Goal: Information Seeking & Learning: Learn about a topic

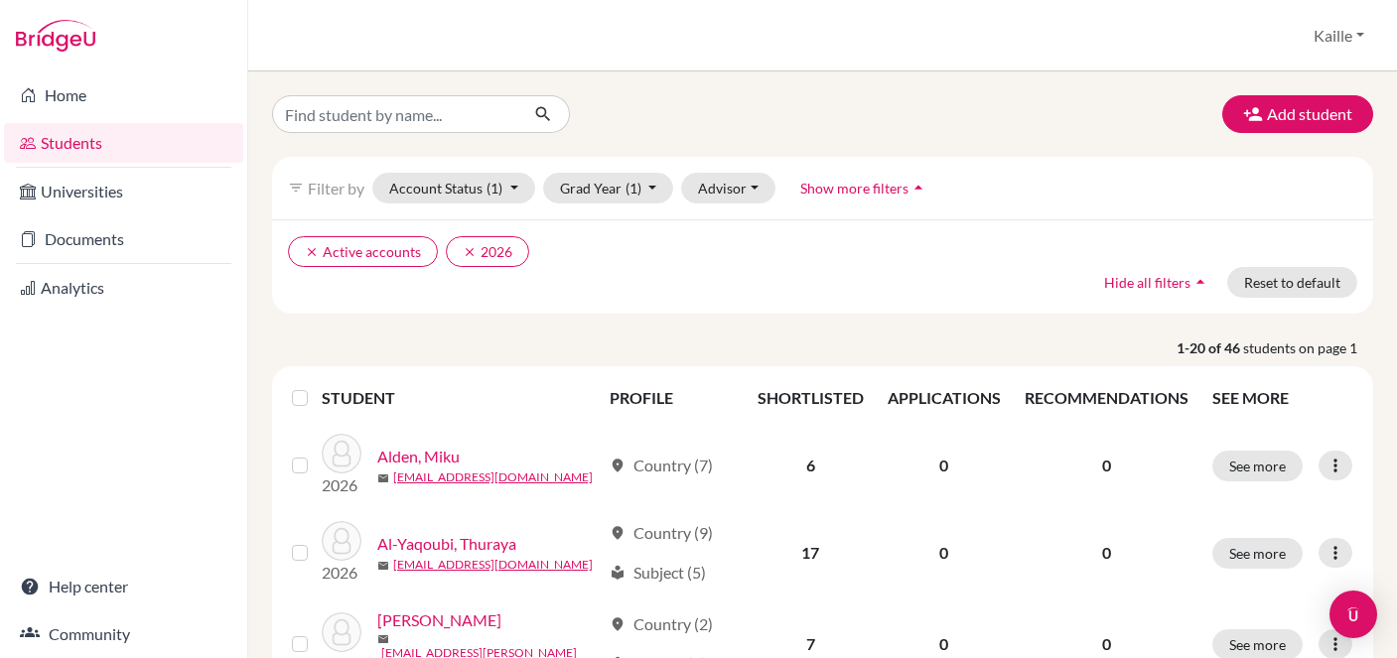
click at [165, 157] on link "Students" at bounding box center [123, 143] width 239 height 40
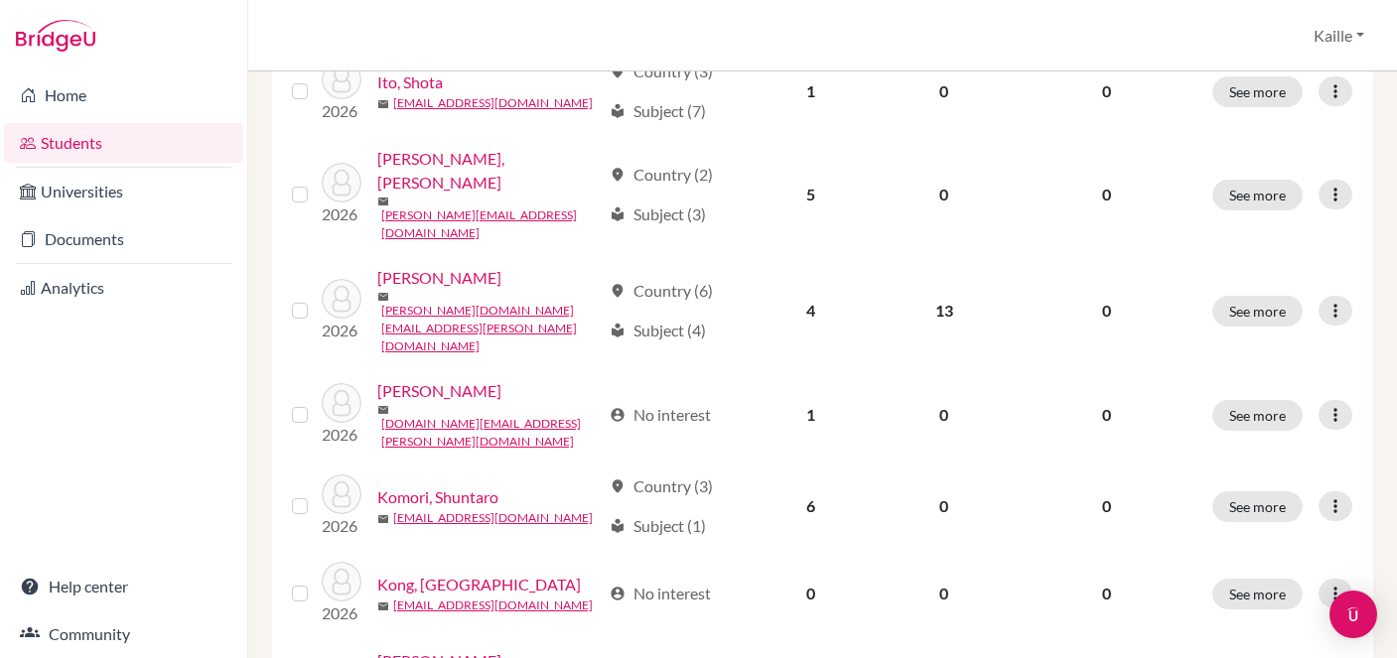
scroll to position [1644, 0]
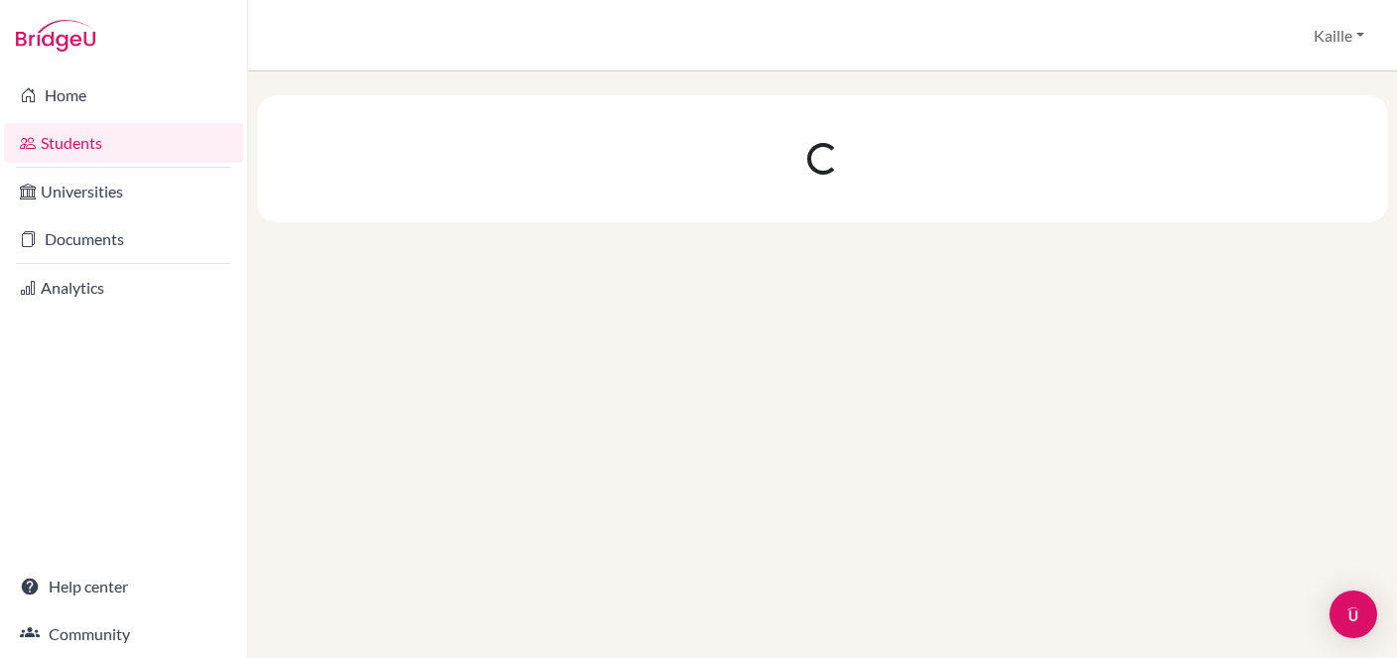
scroll to position [0, 0]
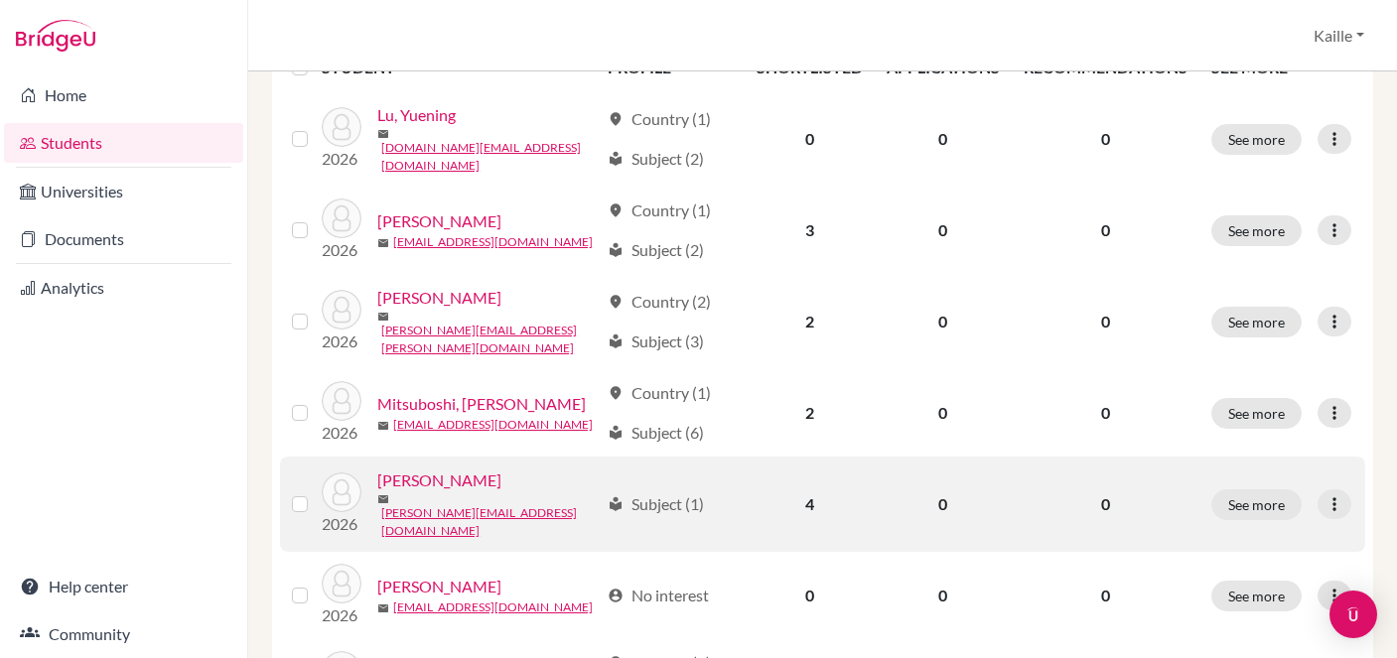
scroll to position [376, 0]
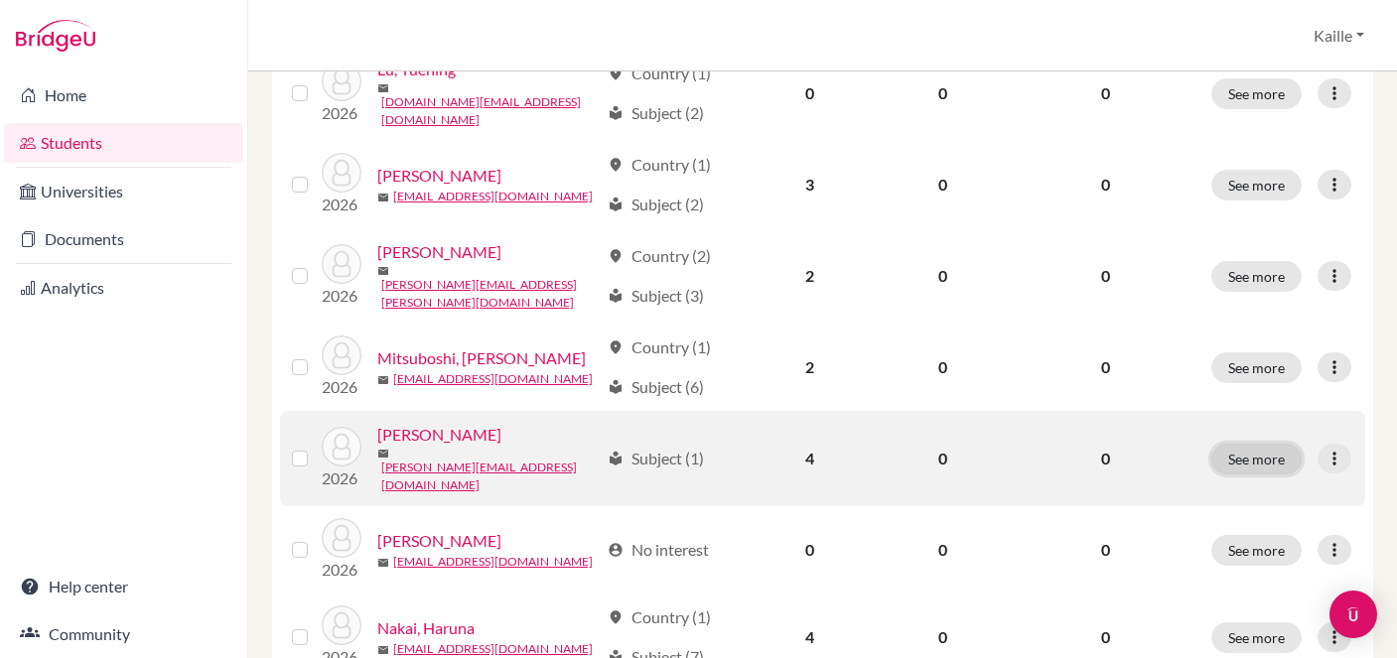
click at [1262, 448] on button "See more" at bounding box center [1256, 459] width 90 height 31
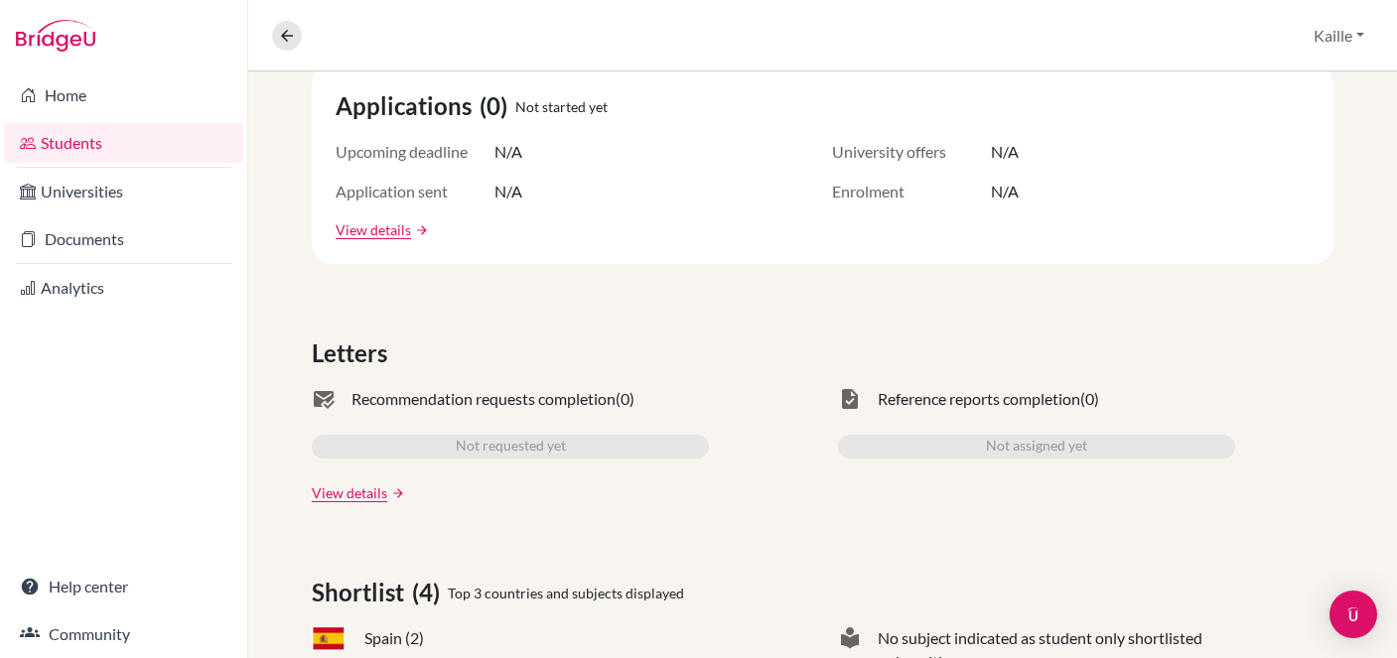
scroll to position [201, 0]
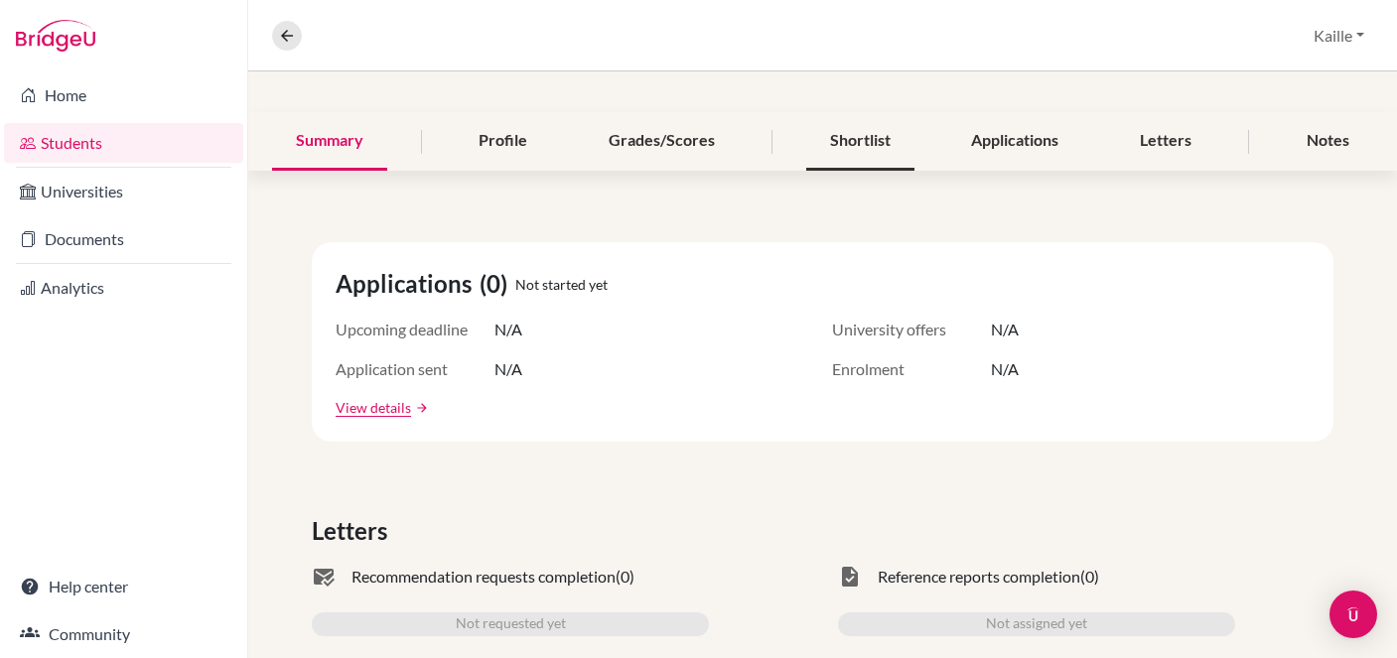
click at [887, 151] on div "Shortlist" at bounding box center [860, 141] width 108 height 59
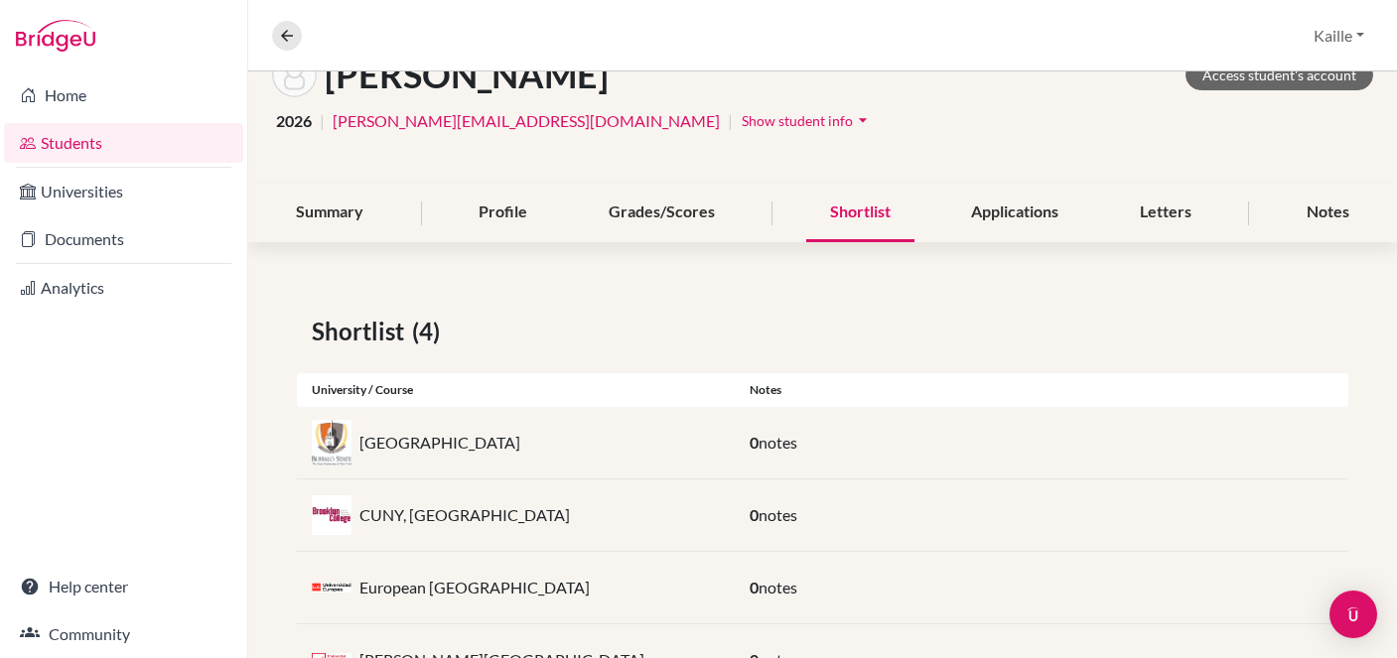
scroll to position [215, 0]
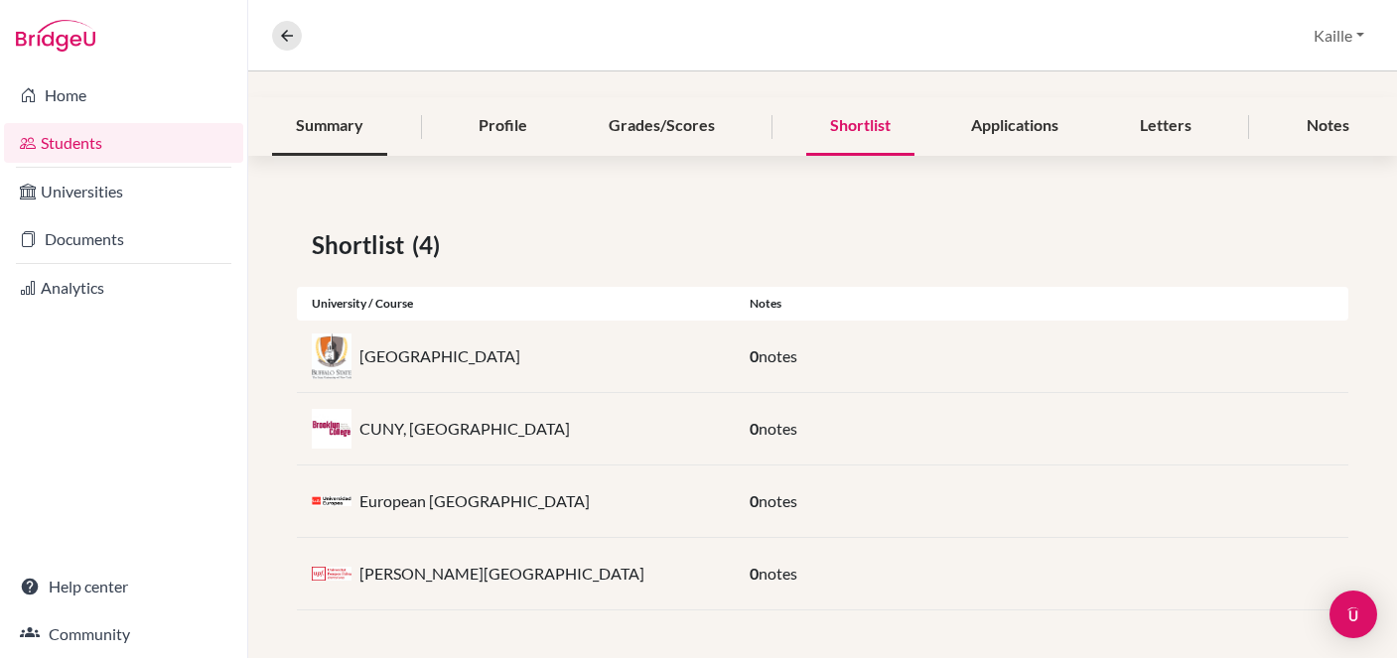
click at [362, 135] on div "Summary" at bounding box center [329, 126] width 115 height 59
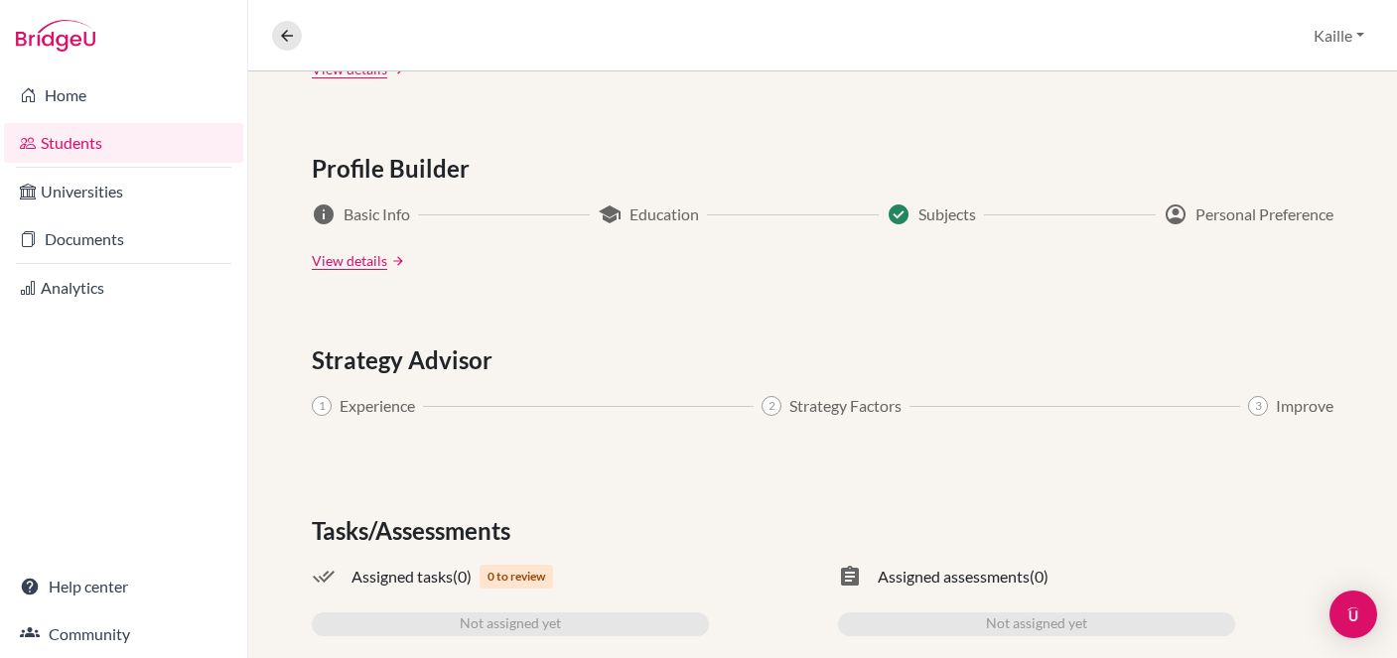
scroll to position [1047, 0]
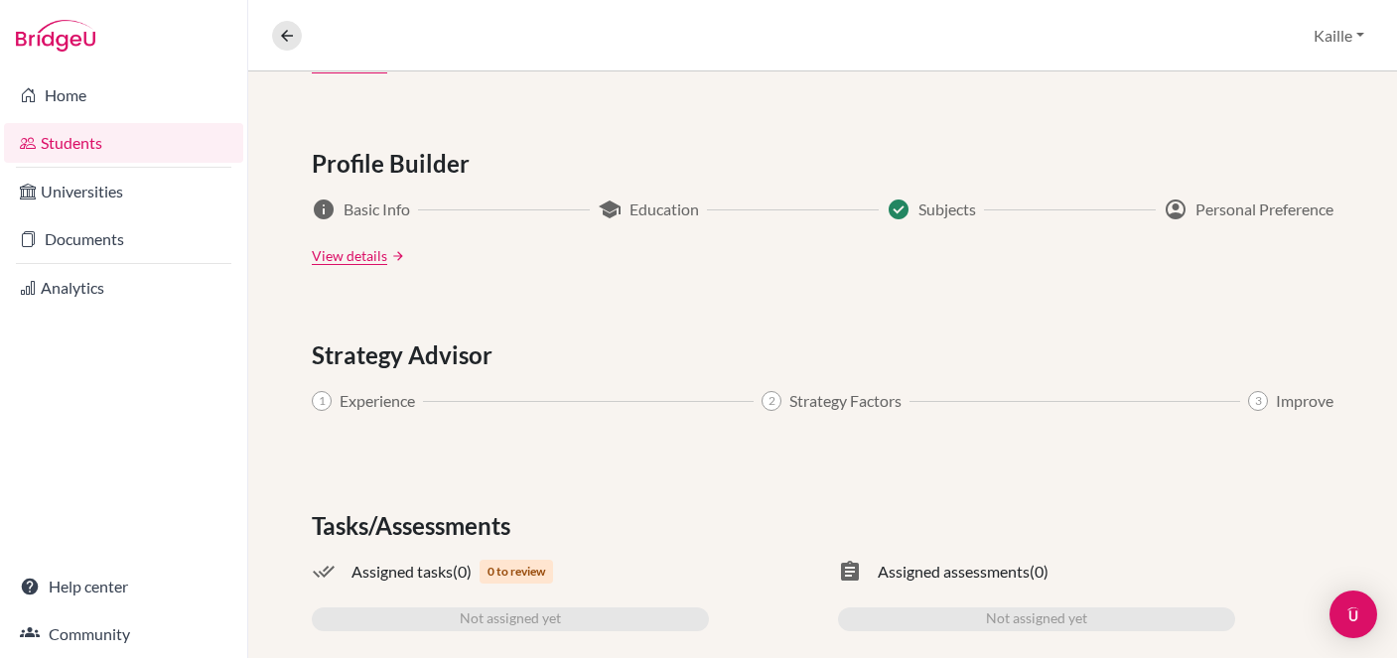
click at [940, 214] on span "Subjects" at bounding box center [948, 210] width 58 height 24
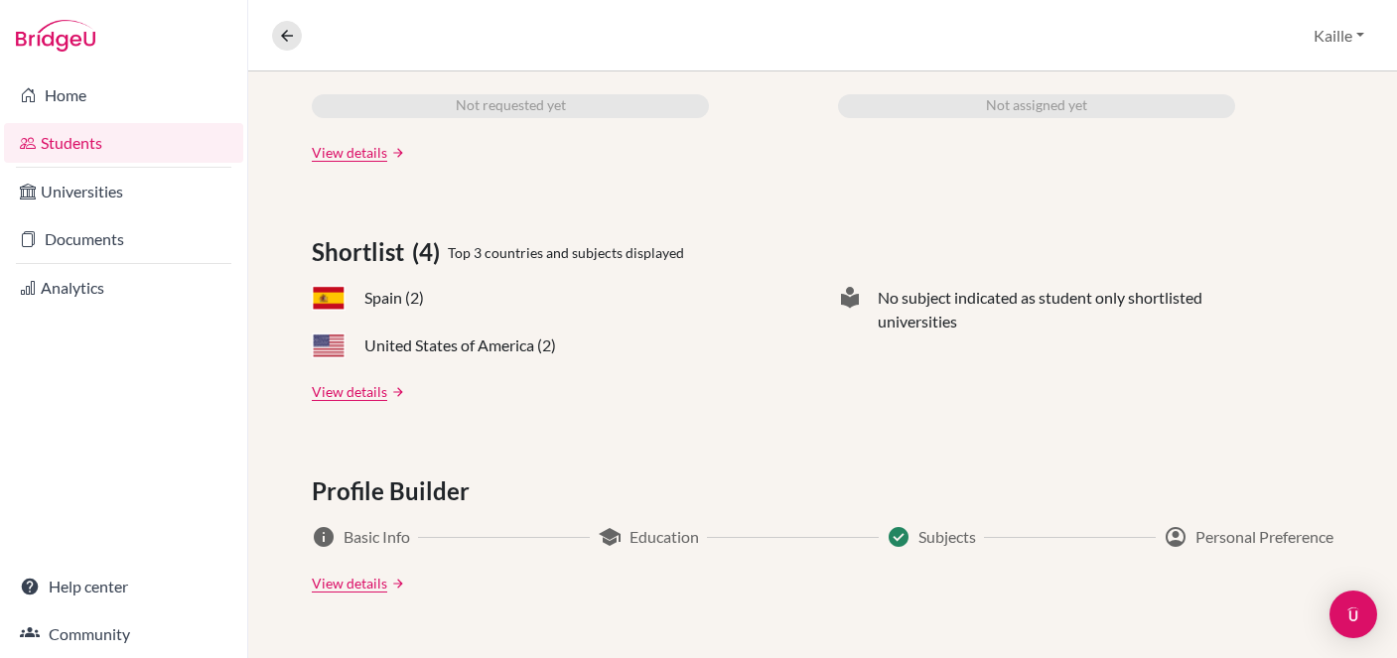
scroll to position [649, 0]
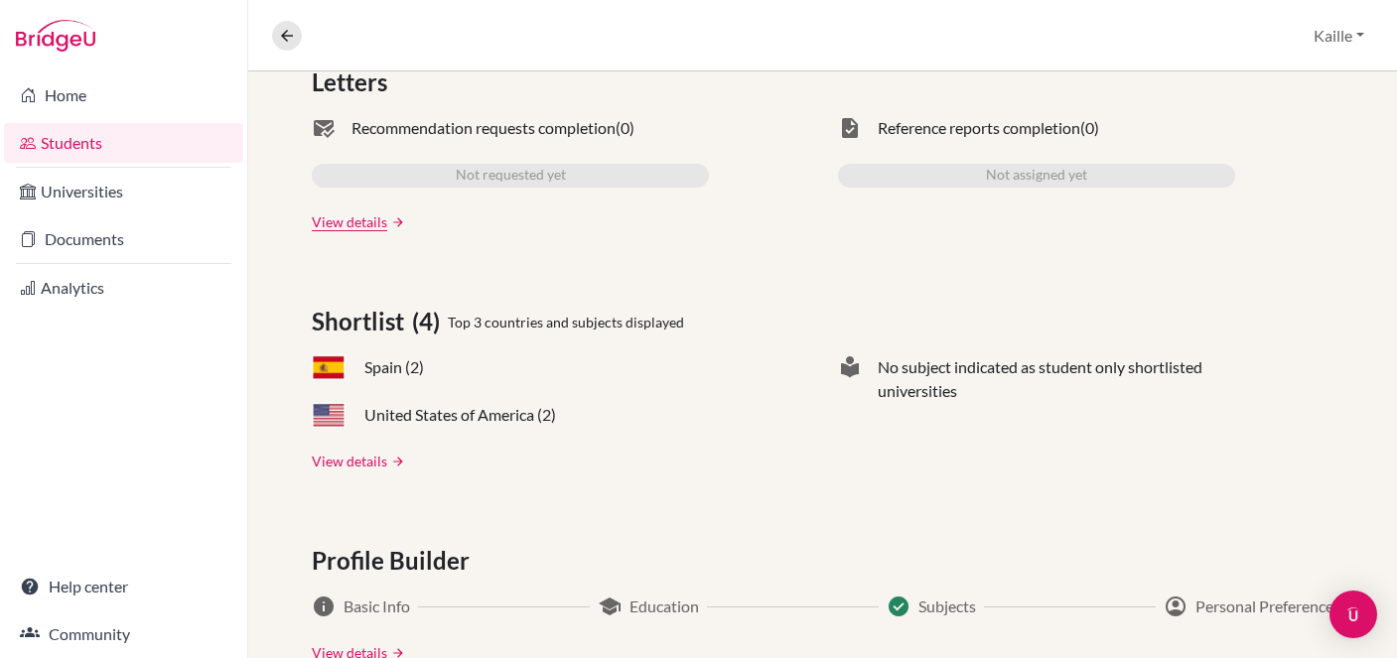
click at [356, 456] on link "View details" at bounding box center [349, 461] width 75 height 21
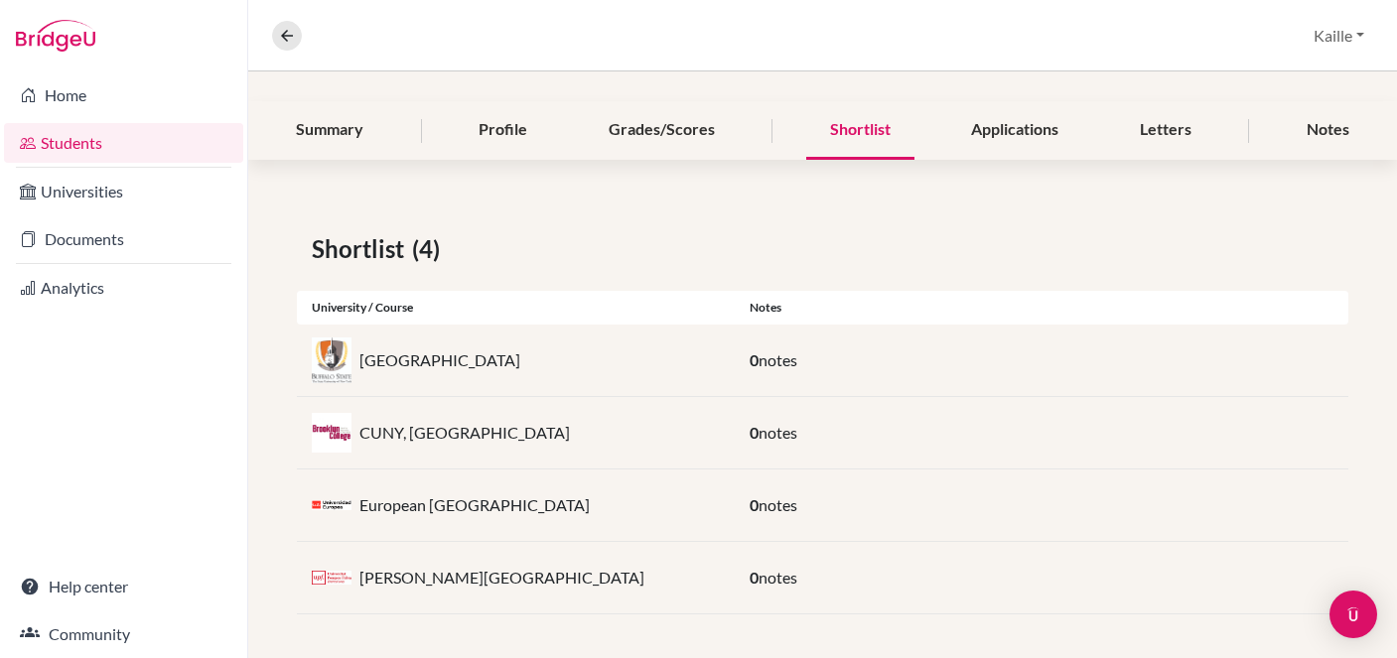
scroll to position [215, 0]
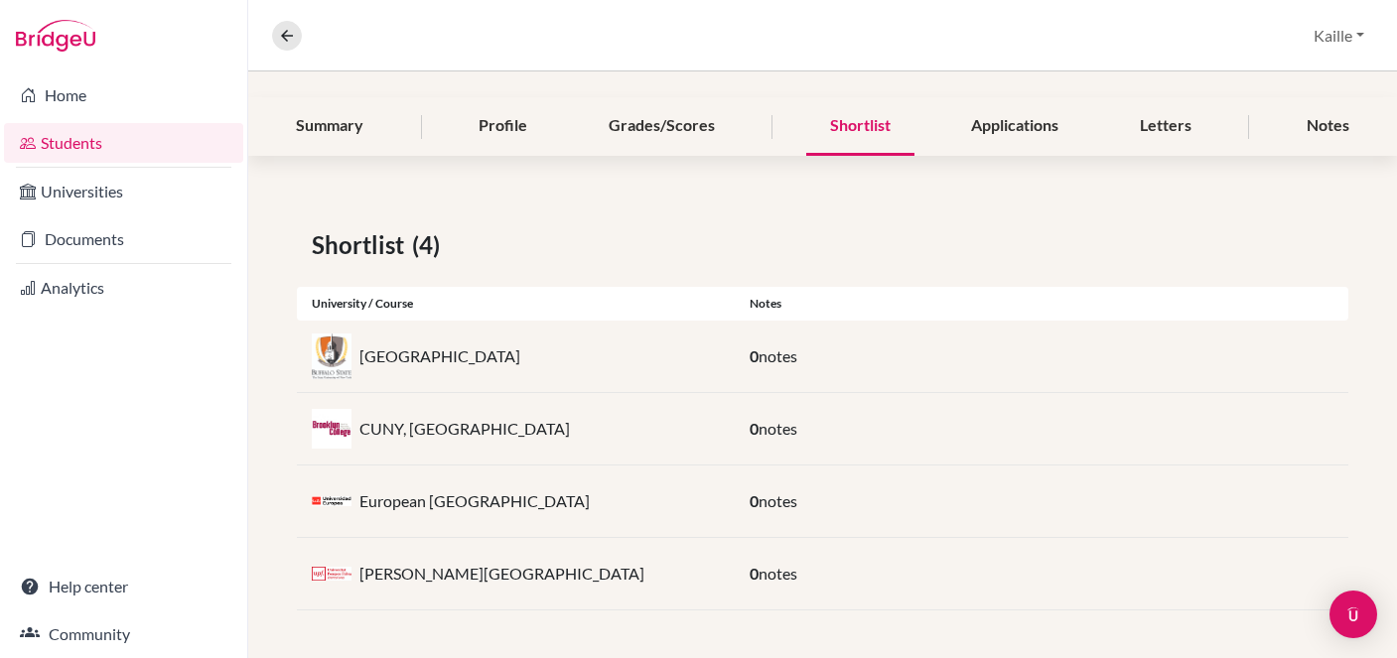
click at [613, 571] on div "[PERSON_NAME][GEOGRAPHIC_DATA]" at bounding box center [516, 574] width 438 height 40
click at [512, 574] on p "[PERSON_NAME][GEOGRAPHIC_DATA]" at bounding box center [501, 574] width 285 height 24
click at [329, 588] on div at bounding box center [332, 574] width 40 height 40
click at [330, 573] on img at bounding box center [332, 574] width 40 height 14
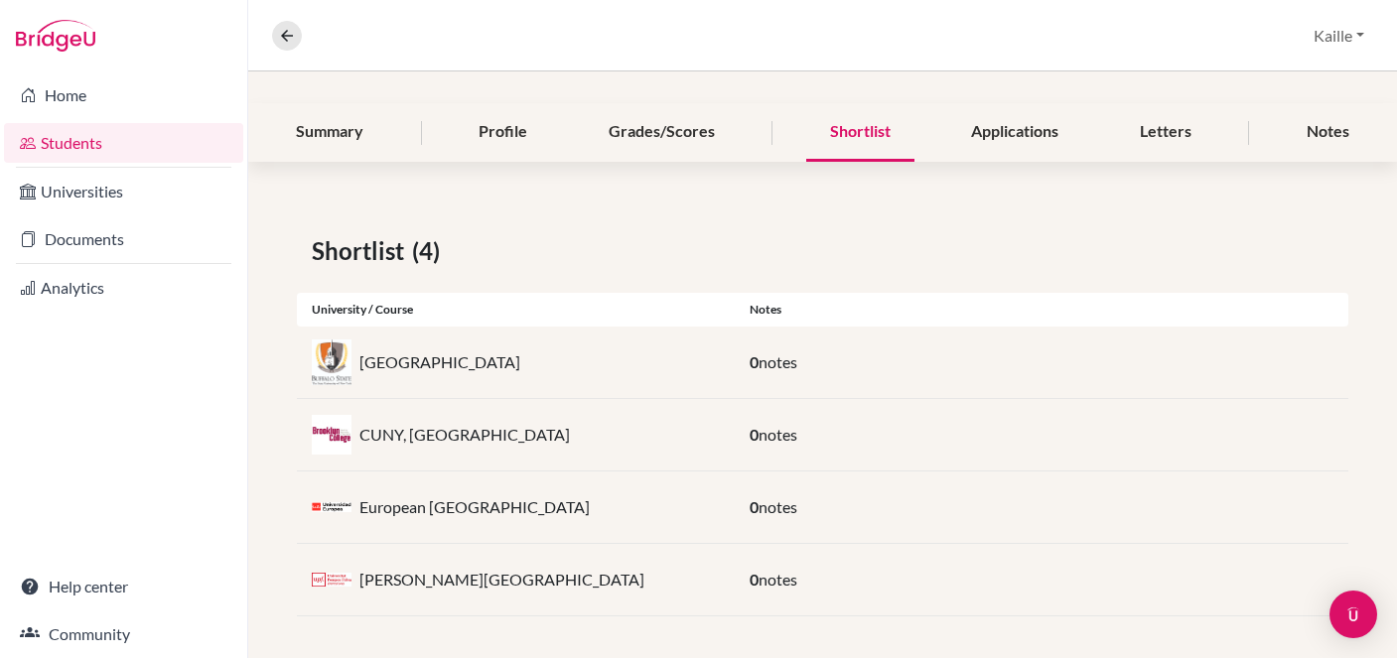
scroll to position [212, 0]
click at [419, 342] on div "[GEOGRAPHIC_DATA]" at bounding box center [516, 361] width 438 height 40
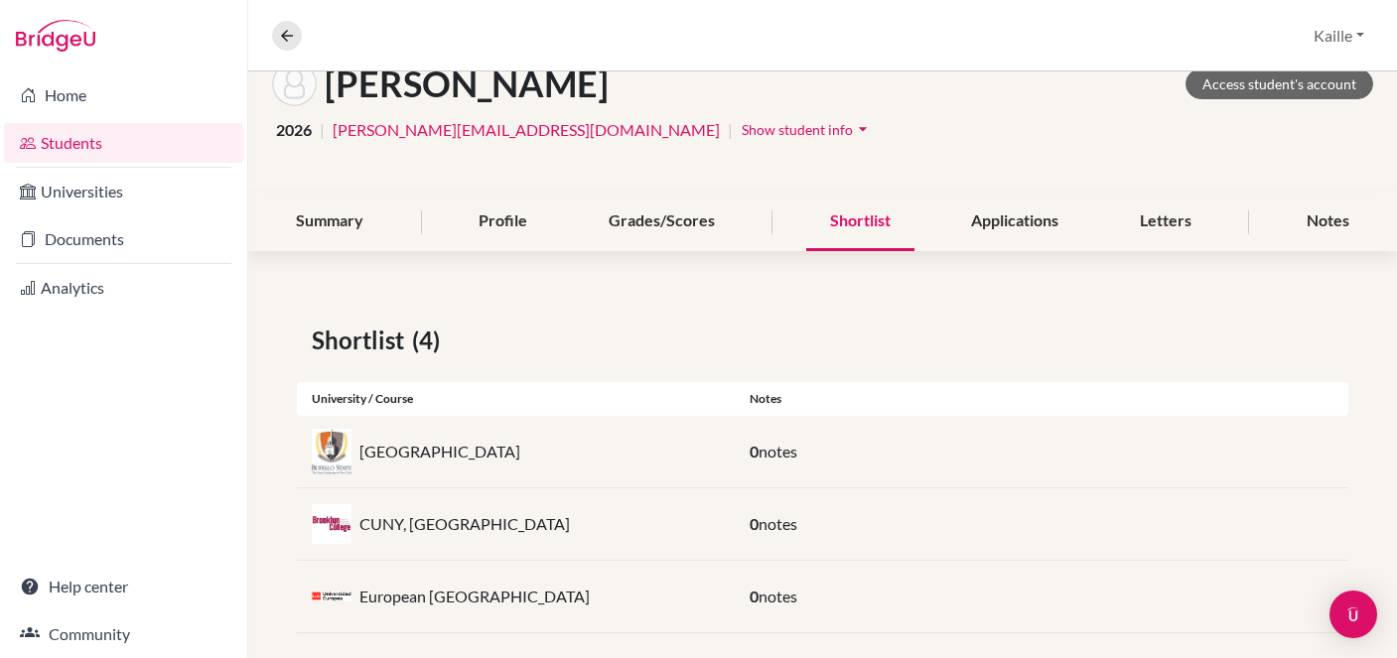
scroll to position [215, 0]
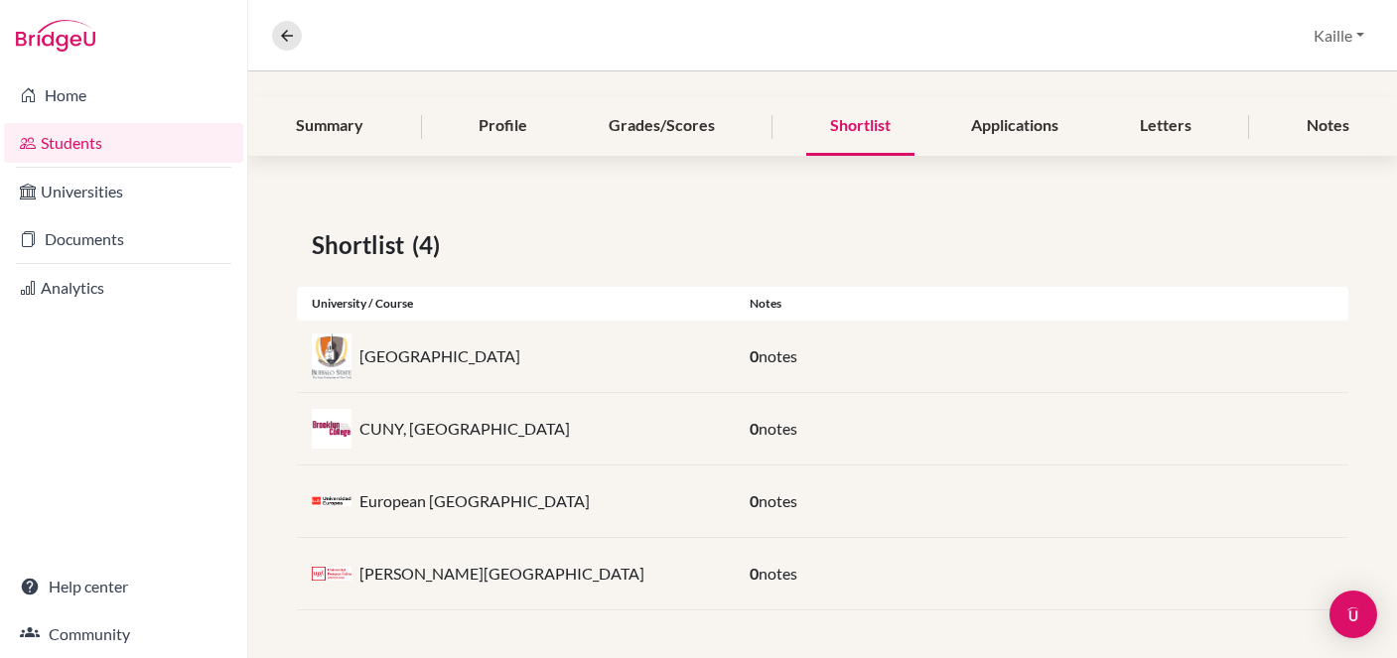
click at [443, 429] on p "CUNY, [GEOGRAPHIC_DATA]" at bounding box center [464, 429] width 211 height 24
